Goal: Task Accomplishment & Management: Manage account settings

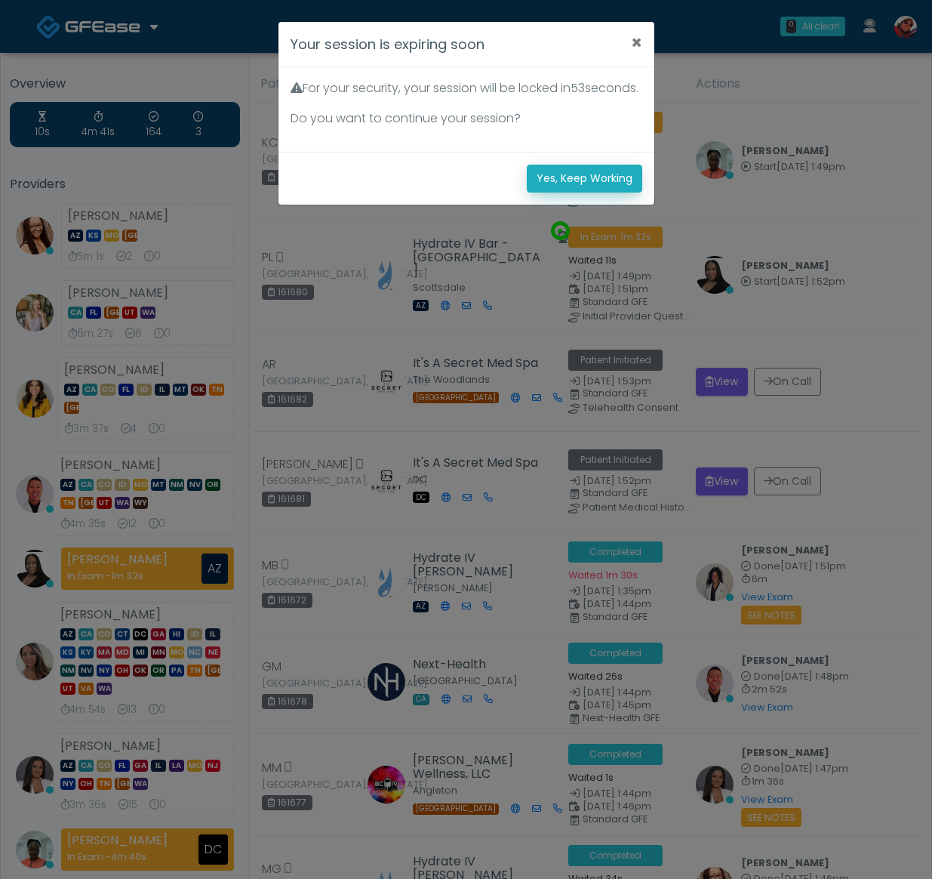
click at [541, 188] on button "Yes, Keep Working" at bounding box center [584, 179] width 115 height 28
